Goal: Entertainment & Leisure: Browse casually

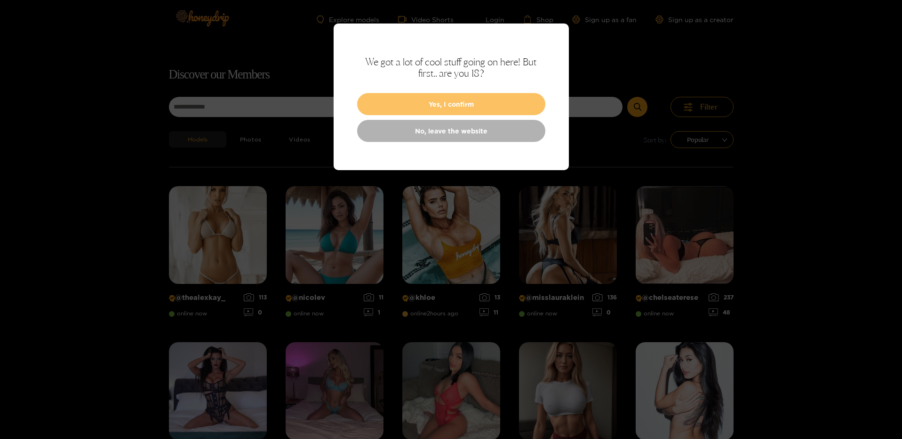
click at [499, 108] on button "Yes, I confirm" at bounding box center [451, 104] width 188 height 22
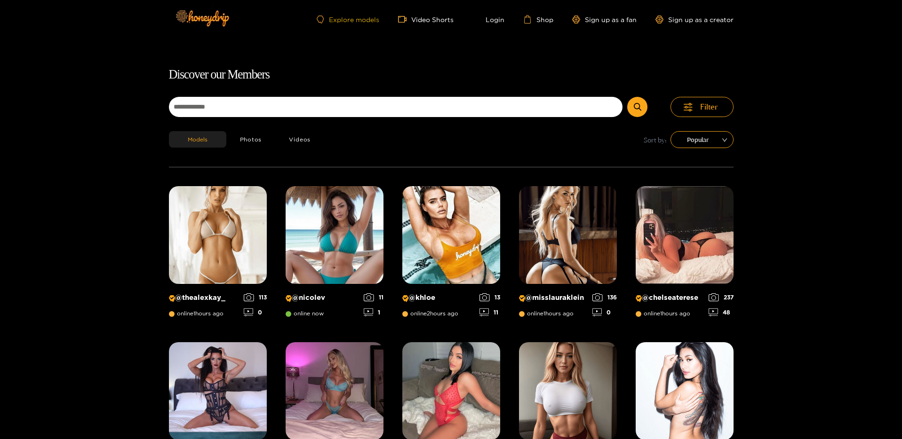
click at [345, 16] on link "Explore models" at bounding box center [348, 20] width 62 height 8
click at [704, 108] on span "Filter" at bounding box center [709, 107] width 18 height 11
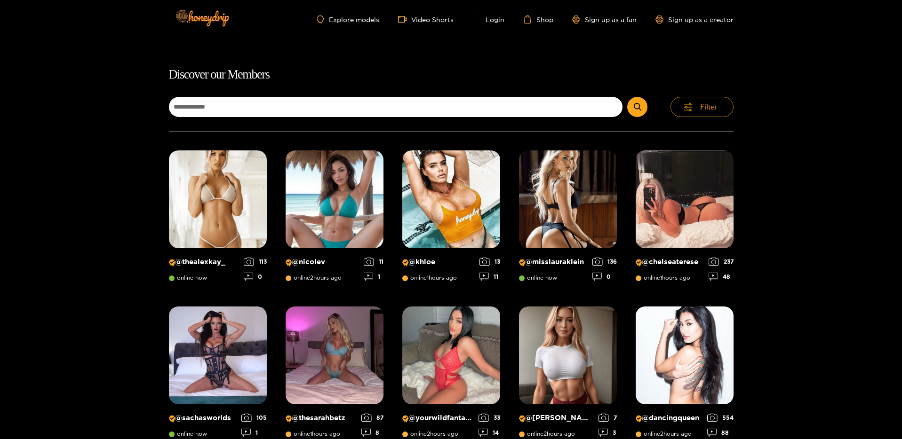
click at [692, 109] on icon "button" at bounding box center [687, 107] width 9 height 8
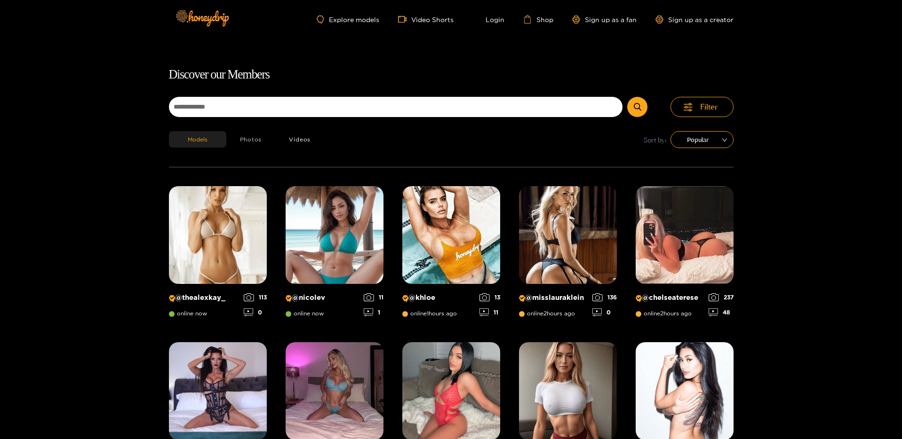
click at [246, 139] on button "Photos" at bounding box center [250, 139] width 49 height 16
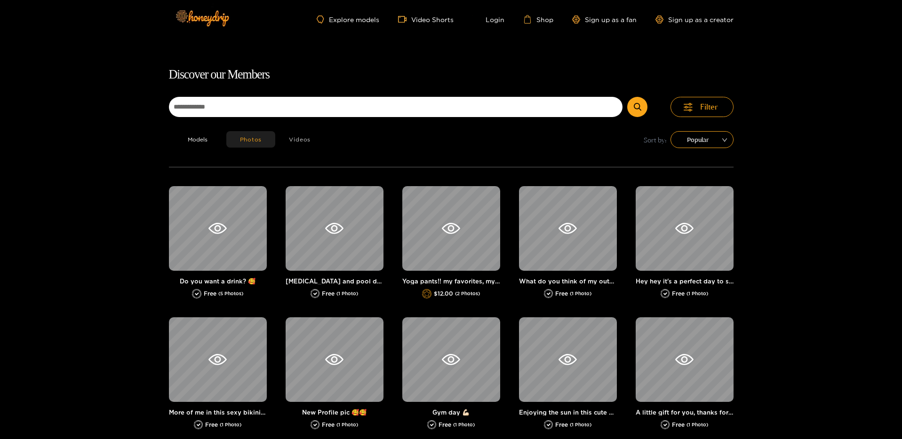
click at [296, 146] on button "Videos" at bounding box center [299, 139] width 49 height 16
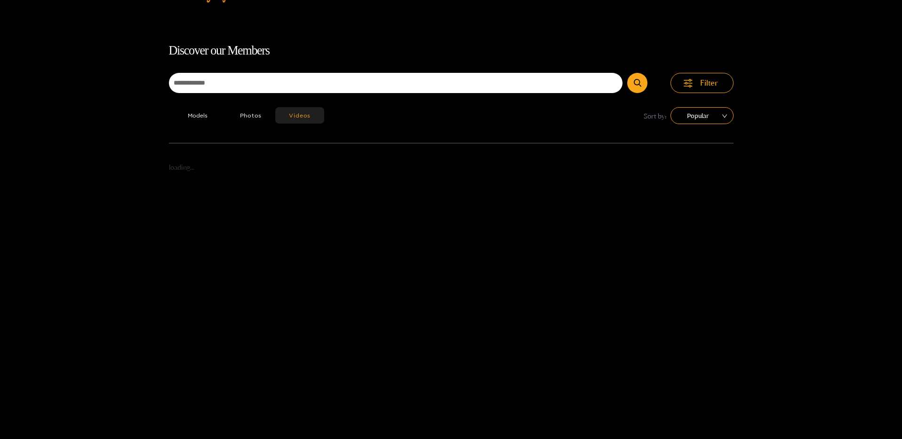
scroll to position [60, 0]
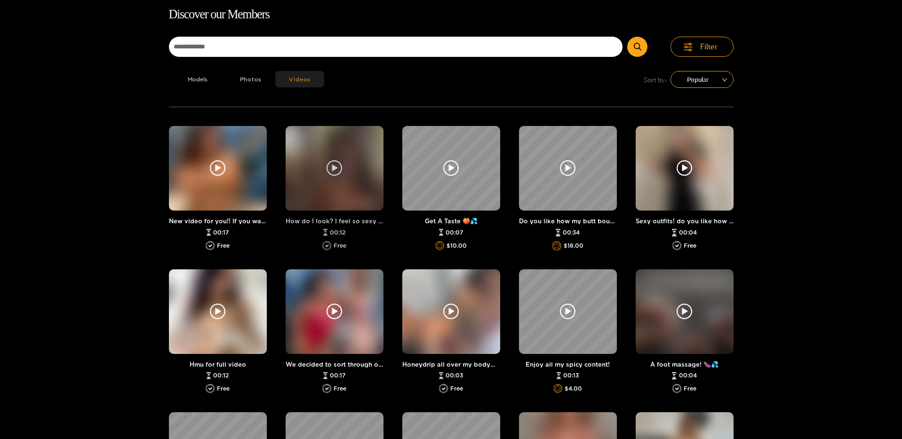
click at [337, 171] on icon at bounding box center [334, 168] width 16 height 16
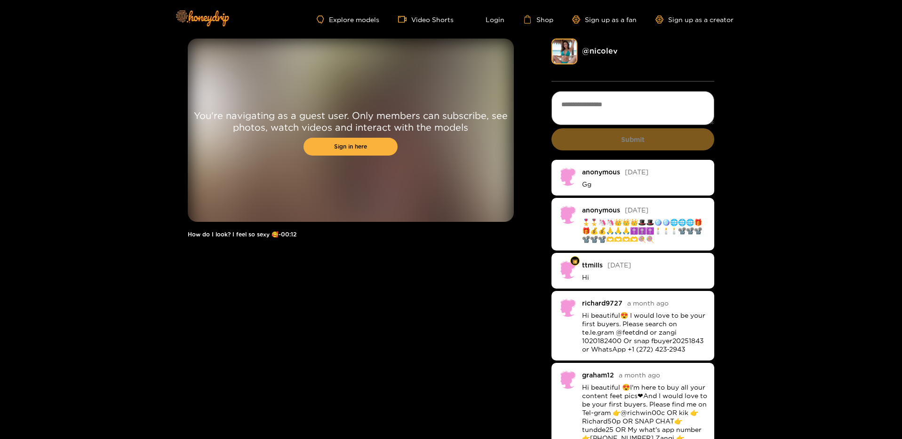
click at [567, 55] on img at bounding box center [564, 52] width 26 height 26
click at [597, 55] on link "@ nicolev" at bounding box center [600, 51] width 36 height 8
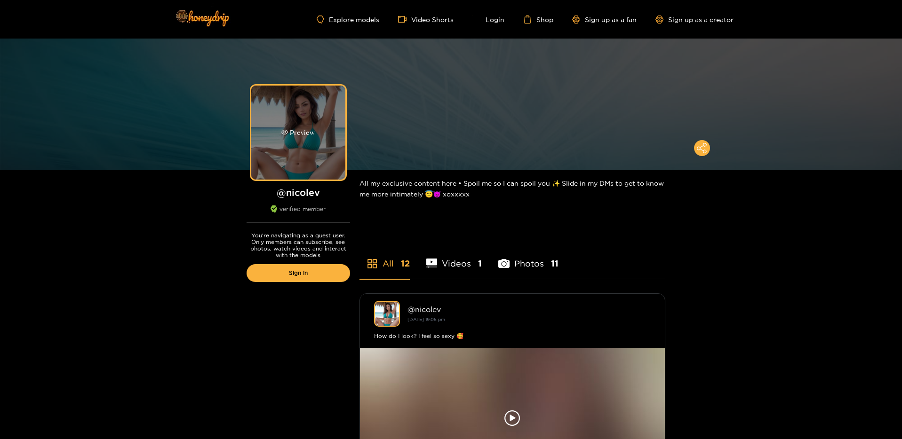
click at [265, 141] on div "Preview" at bounding box center [298, 133] width 94 height 94
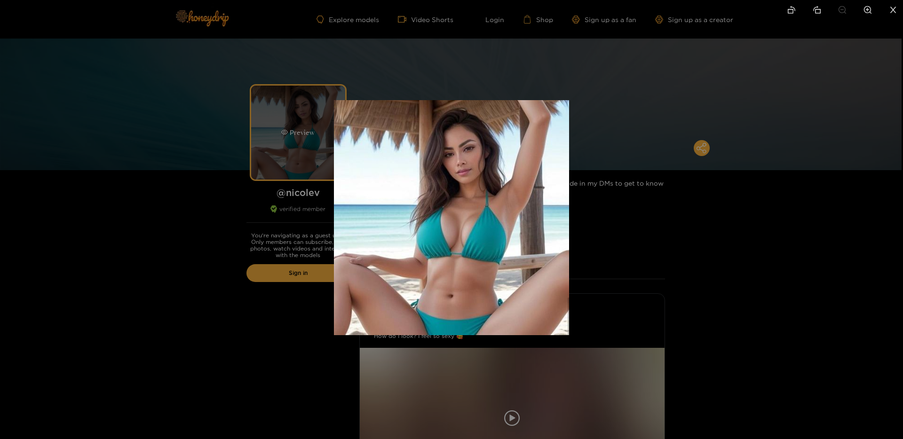
click at [265, 141] on div at bounding box center [451, 219] width 903 height 439
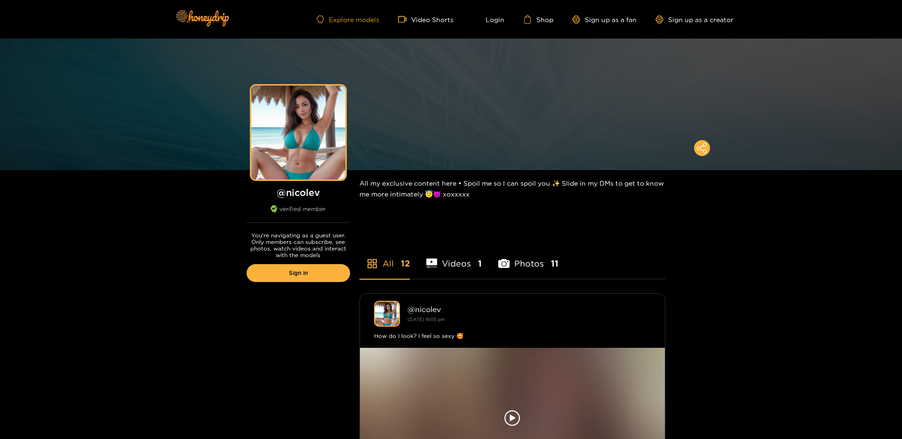
click at [357, 18] on link "Explore models" at bounding box center [348, 20] width 62 height 8
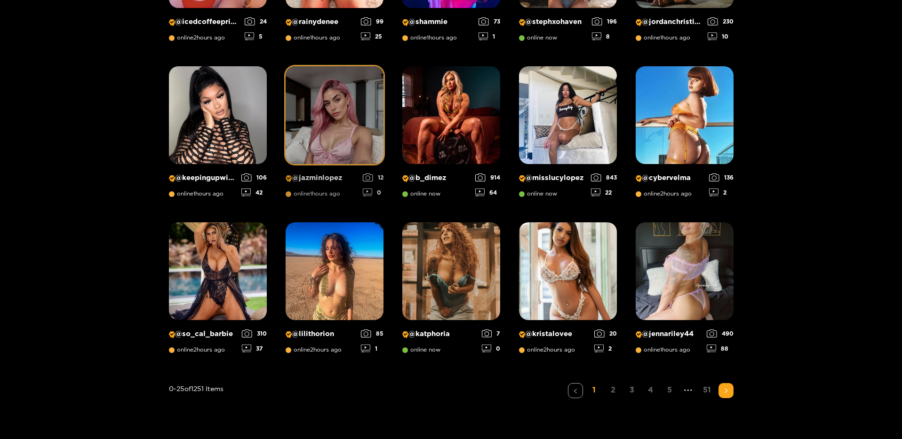
scroll to position [688, 0]
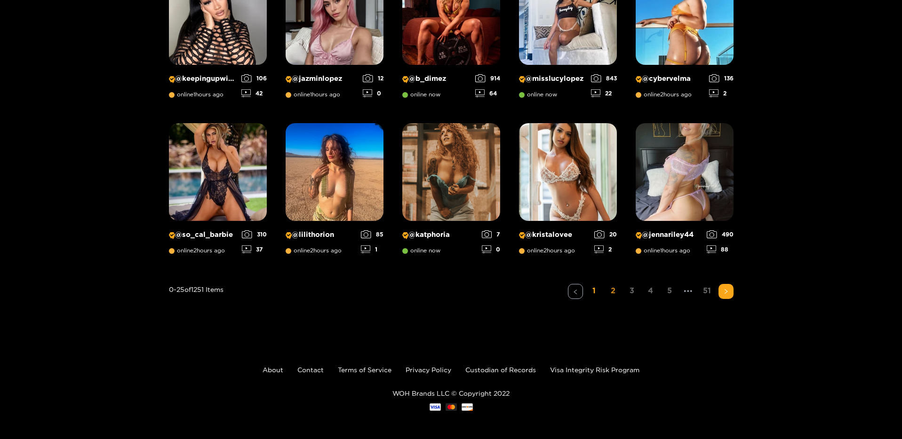
click at [612, 291] on link "2" at bounding box center [612, 291] width 15 height 14
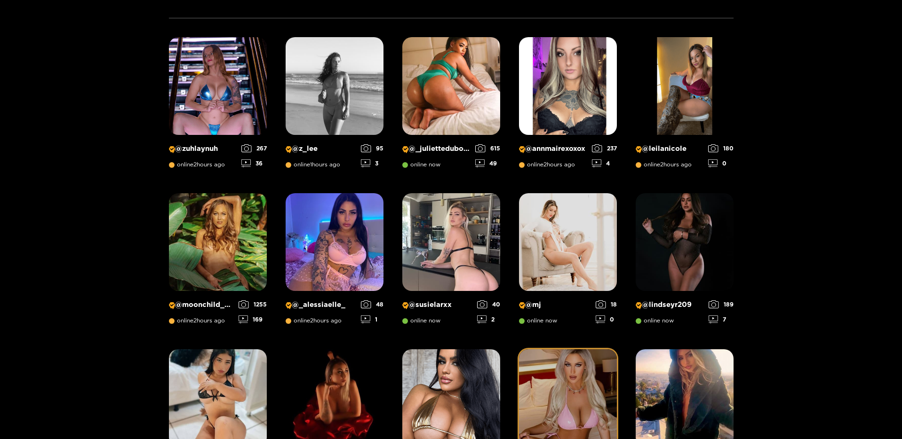
scroll to position [60, 0]
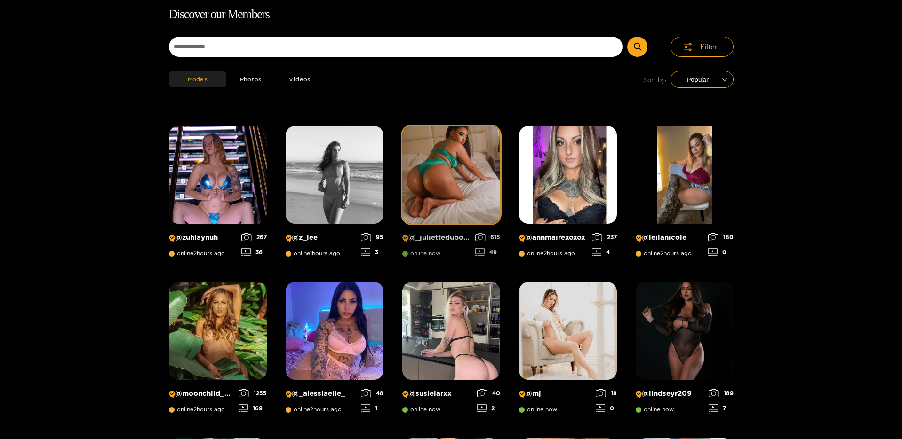
click at [480, 183] on img at bounding box center [451, 175] width 98 height 98
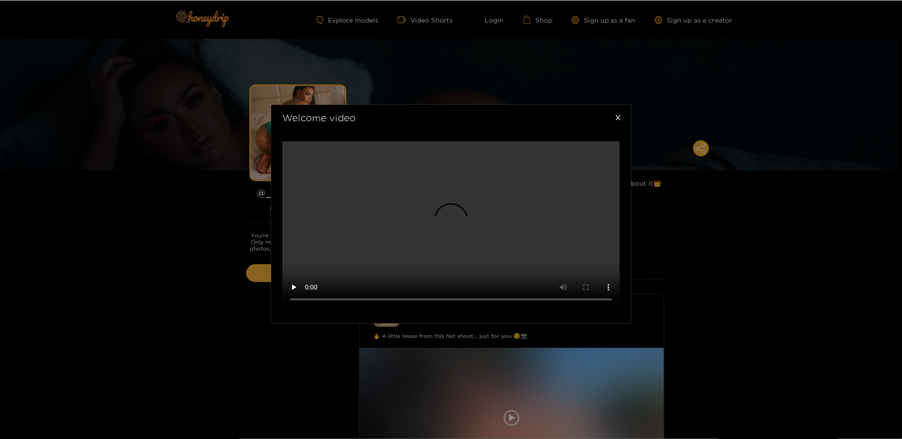
scroll to position [189, 0]
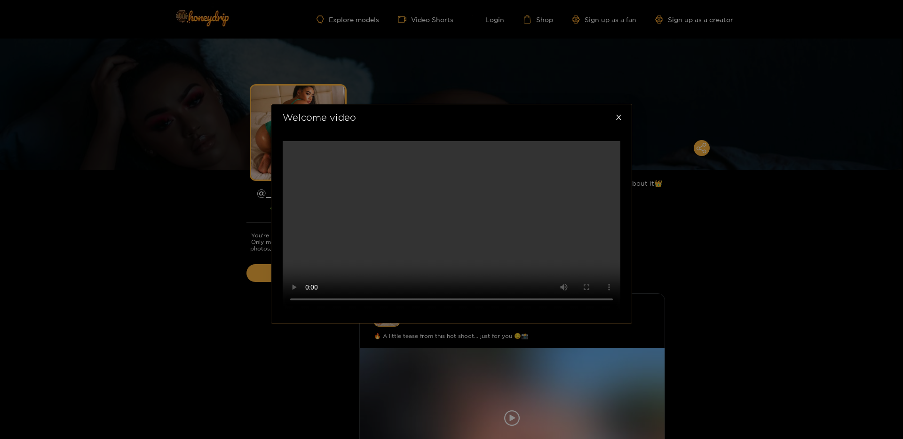
click at [699, 224] on div "Welcome video" at bounding box center [451, 219] width 903 height 439
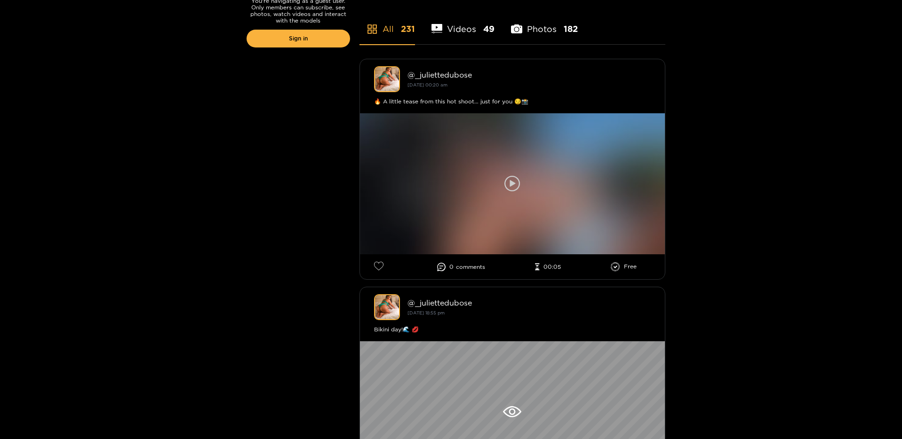
scroll to position [274, 0]
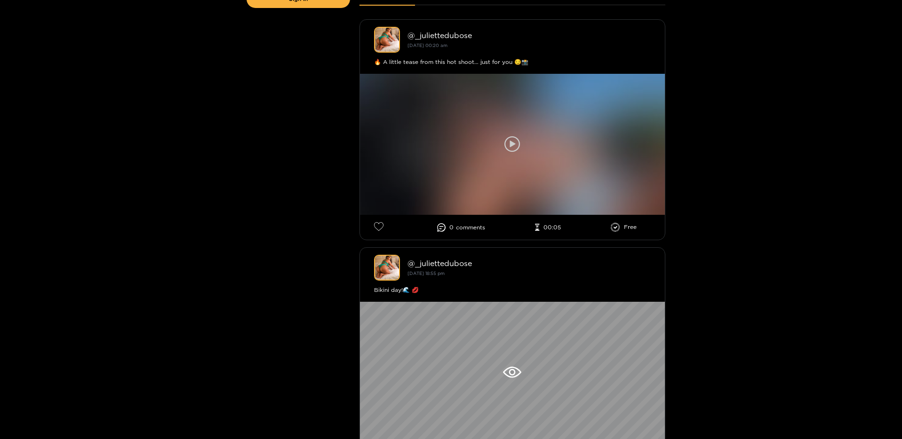
click at [513, 144] on icon at bounding box center [512, 144] width 6 height 7
